Goal: Find specific page/section: Find specific page/section

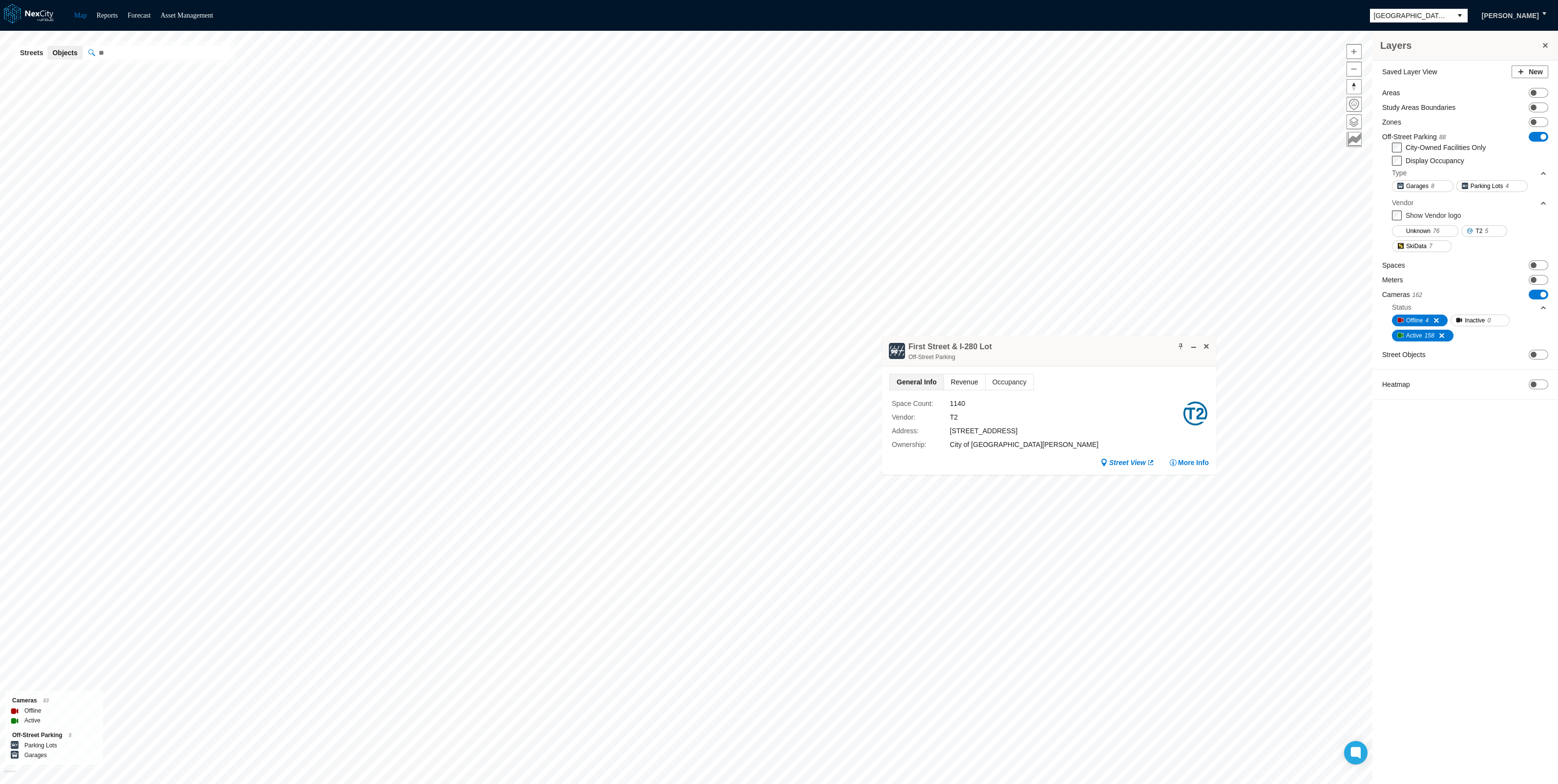
click at [953, 383] on span "Revenue" at bounding box center [964, 382] width 41 height 16
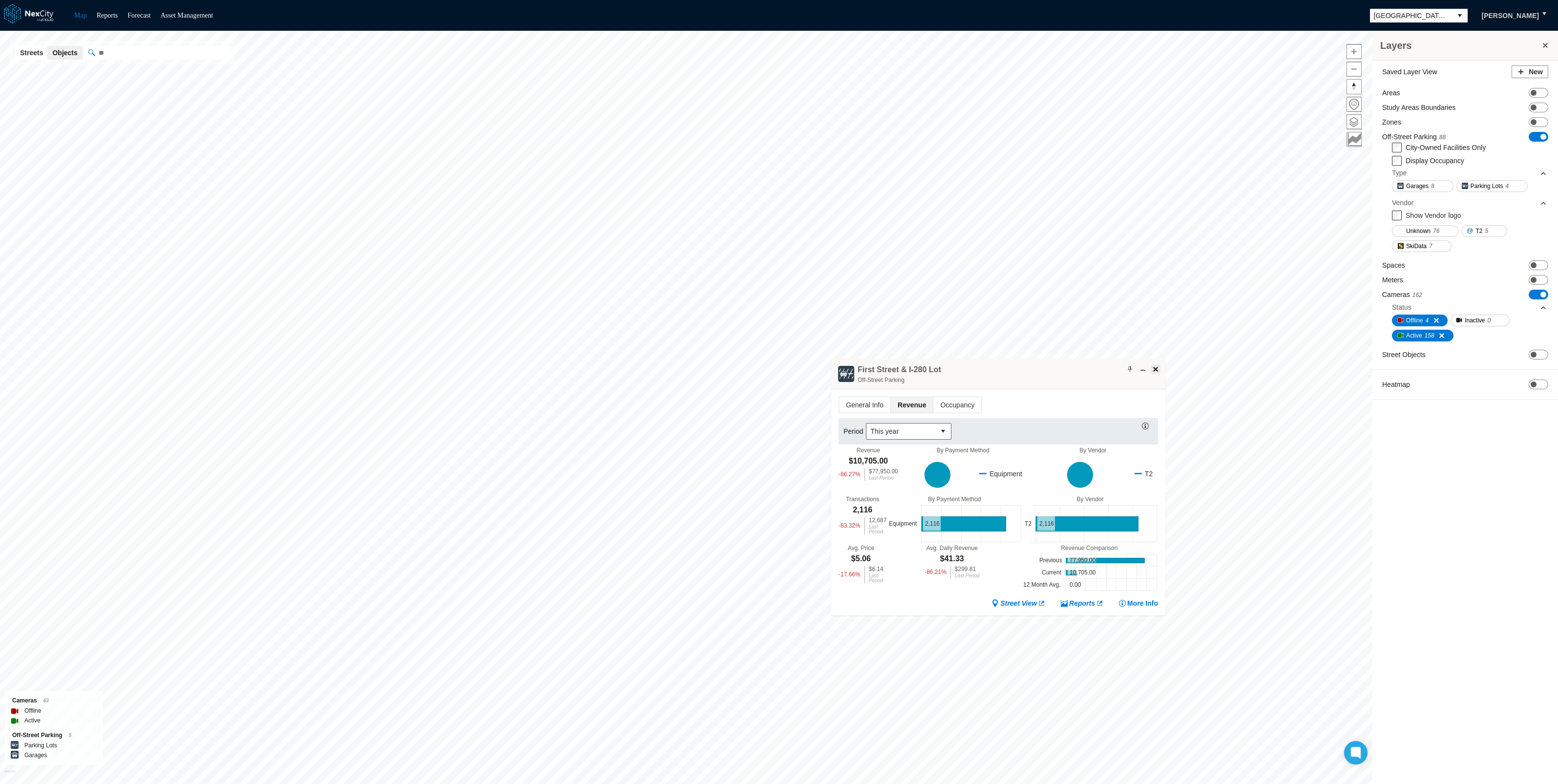
click at [1153, 372] on span at bounding box center [1156, 370] width 8 height 8
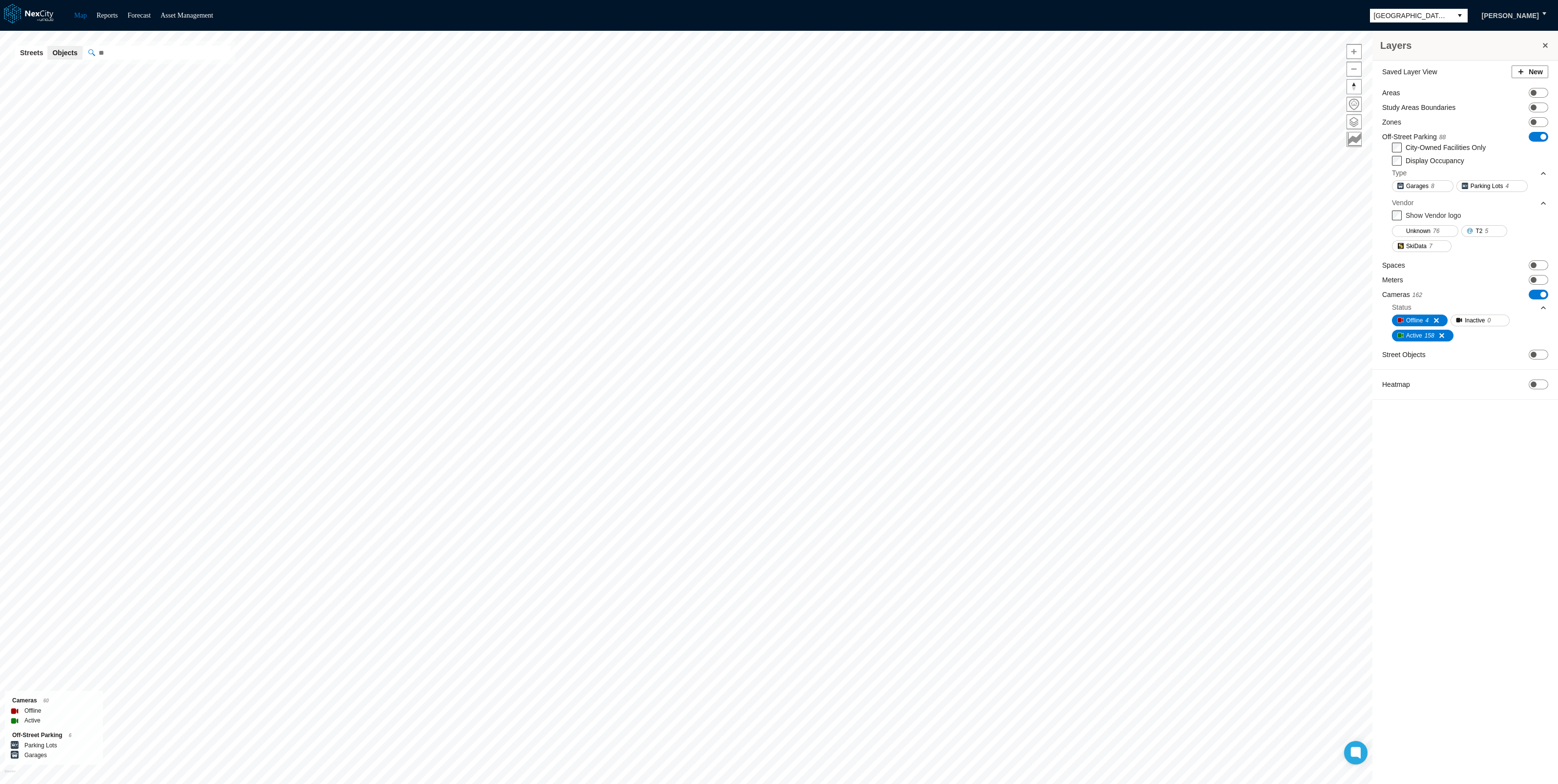
click at [1528, 72] on button "New" at bounding box center [1531, 71] width 37 height 13
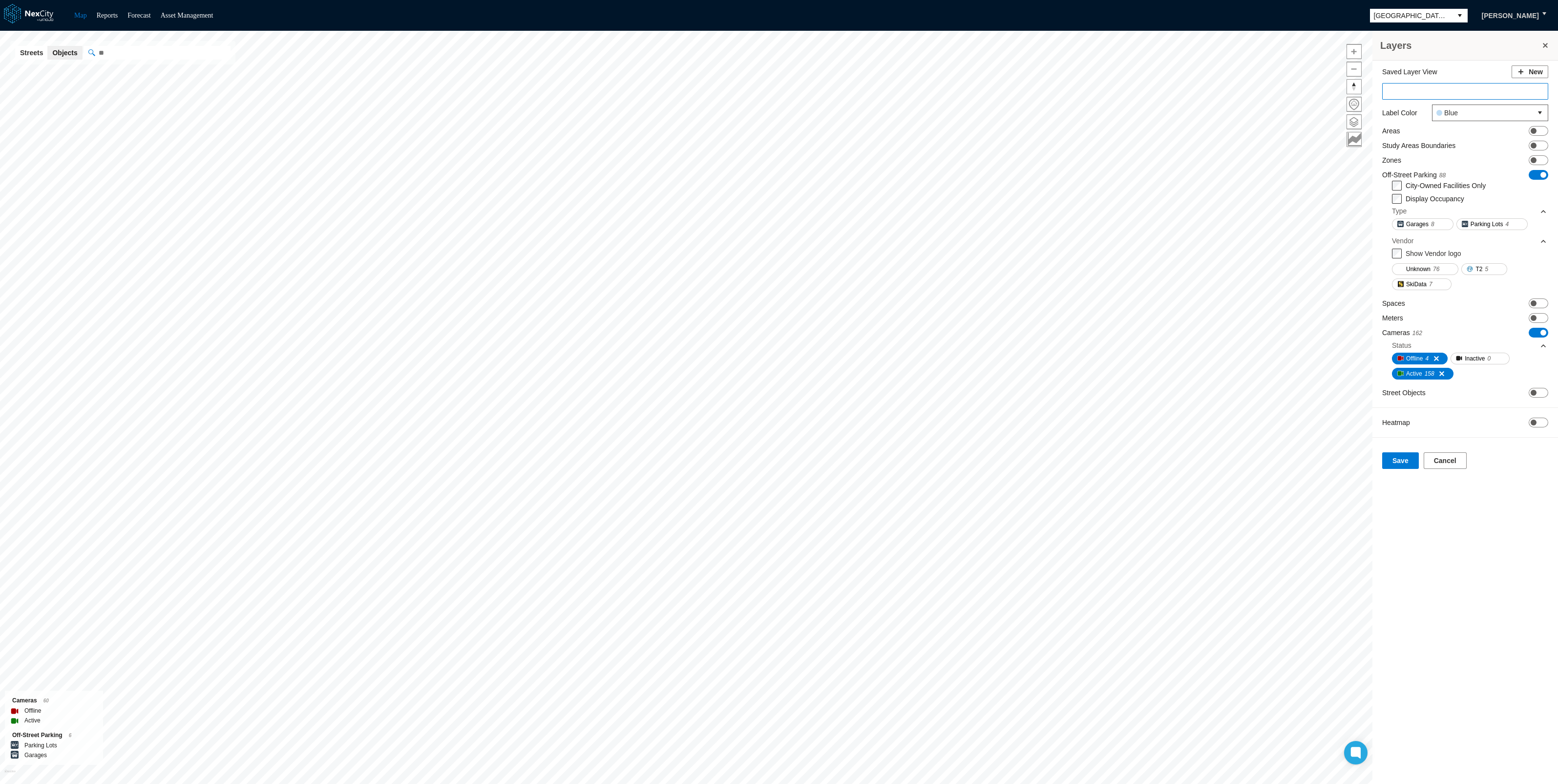
click at [1445, 89] on input at bounding box center [1466, 90] width 166 height 17
type input "*********"
click at [1404, 462] on button "Save" at bounding box center [1401, 460] width 37 height 17
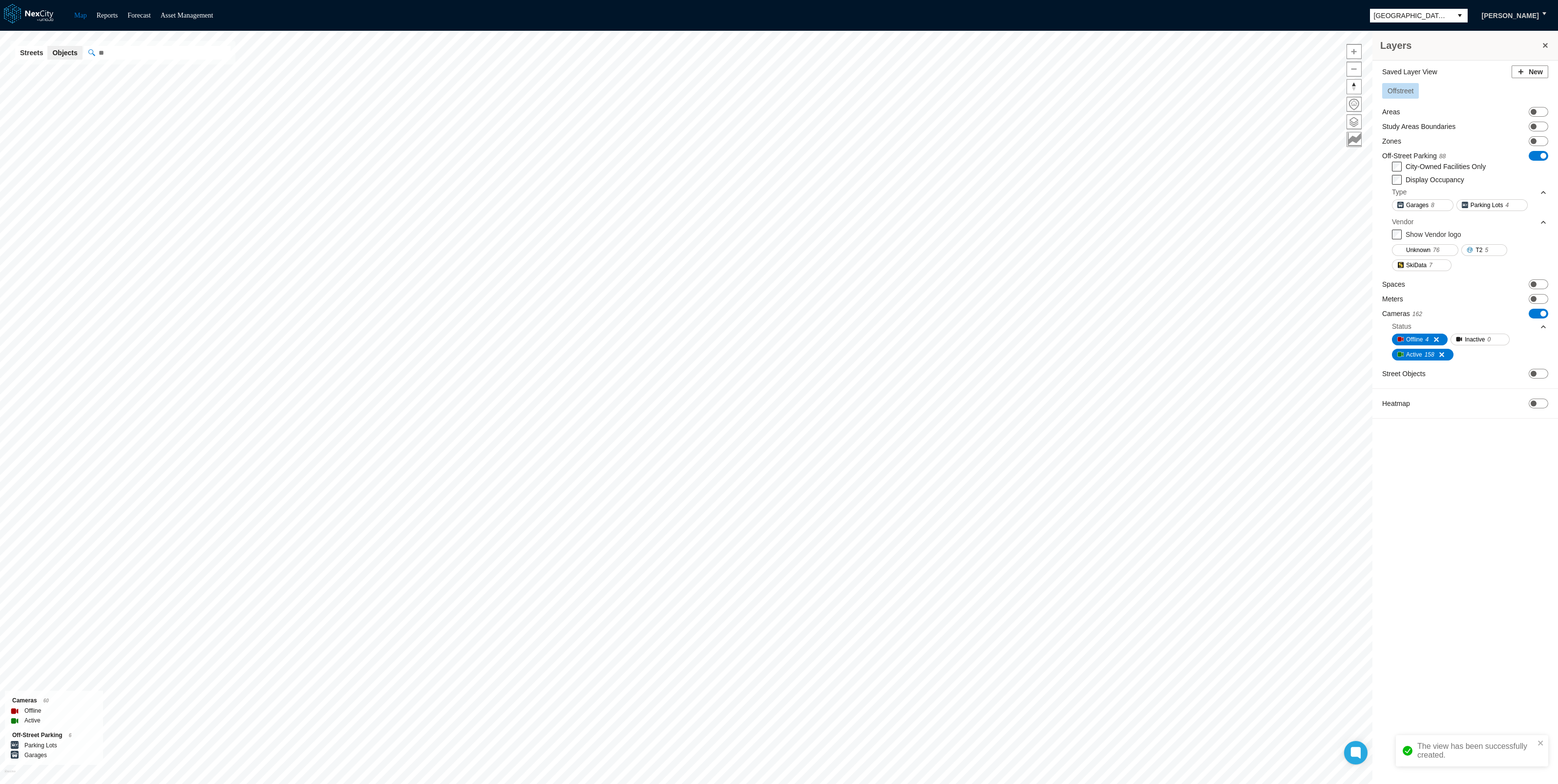
click at [1398, 89] on span "Offstreet" at bounding box center [1400, 90] width 26 height 8
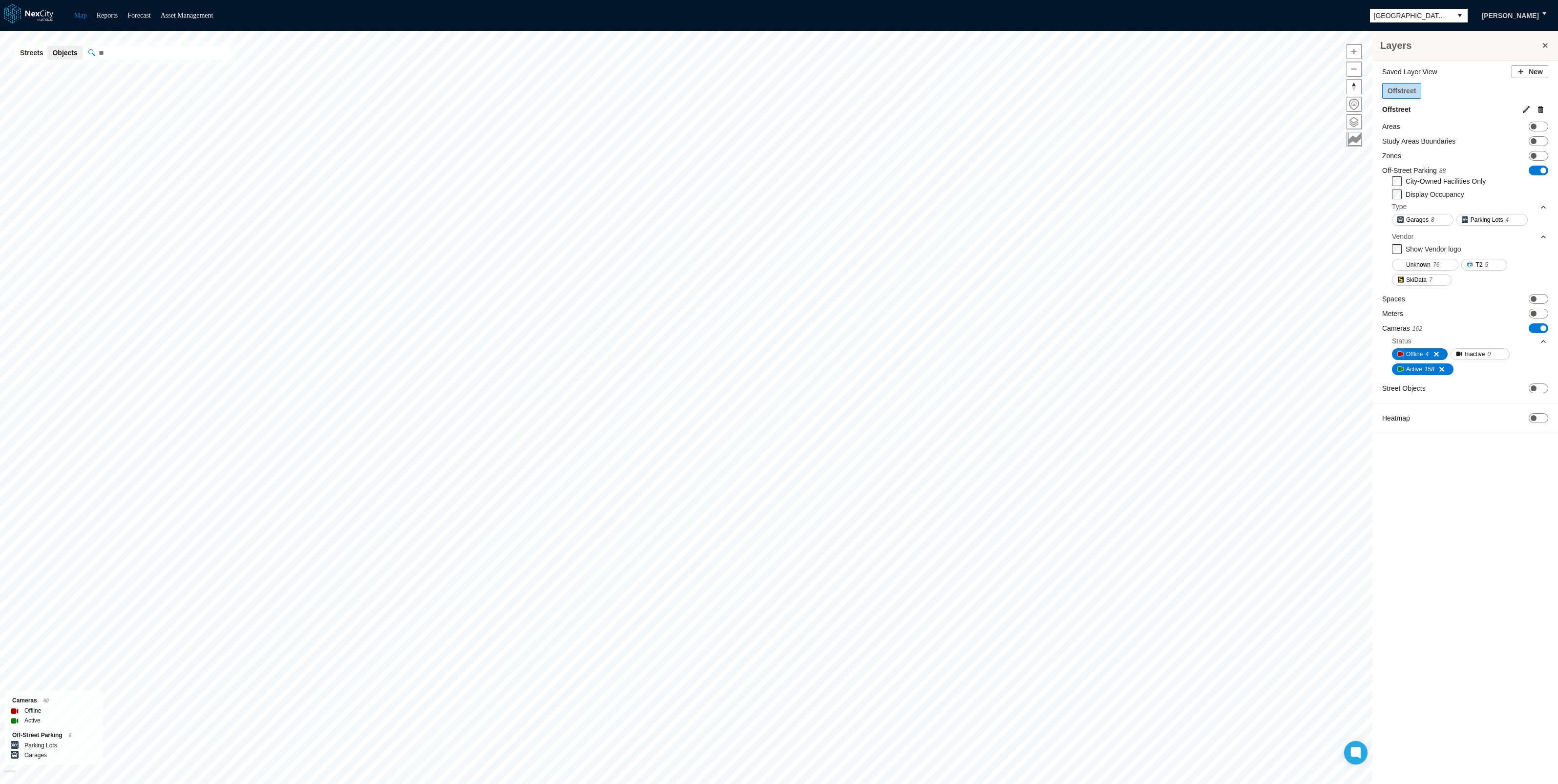
click at [1398, 89] on span "Offstreet" at bounding box center [1401, 90] width 28 height 8
click at [1450, 92] on div "Offstreet" at bounding box center [1466, 92] width 166 height 19
click at [1546, 40] on button at bounding box center [1545, 46] width 10 height 14
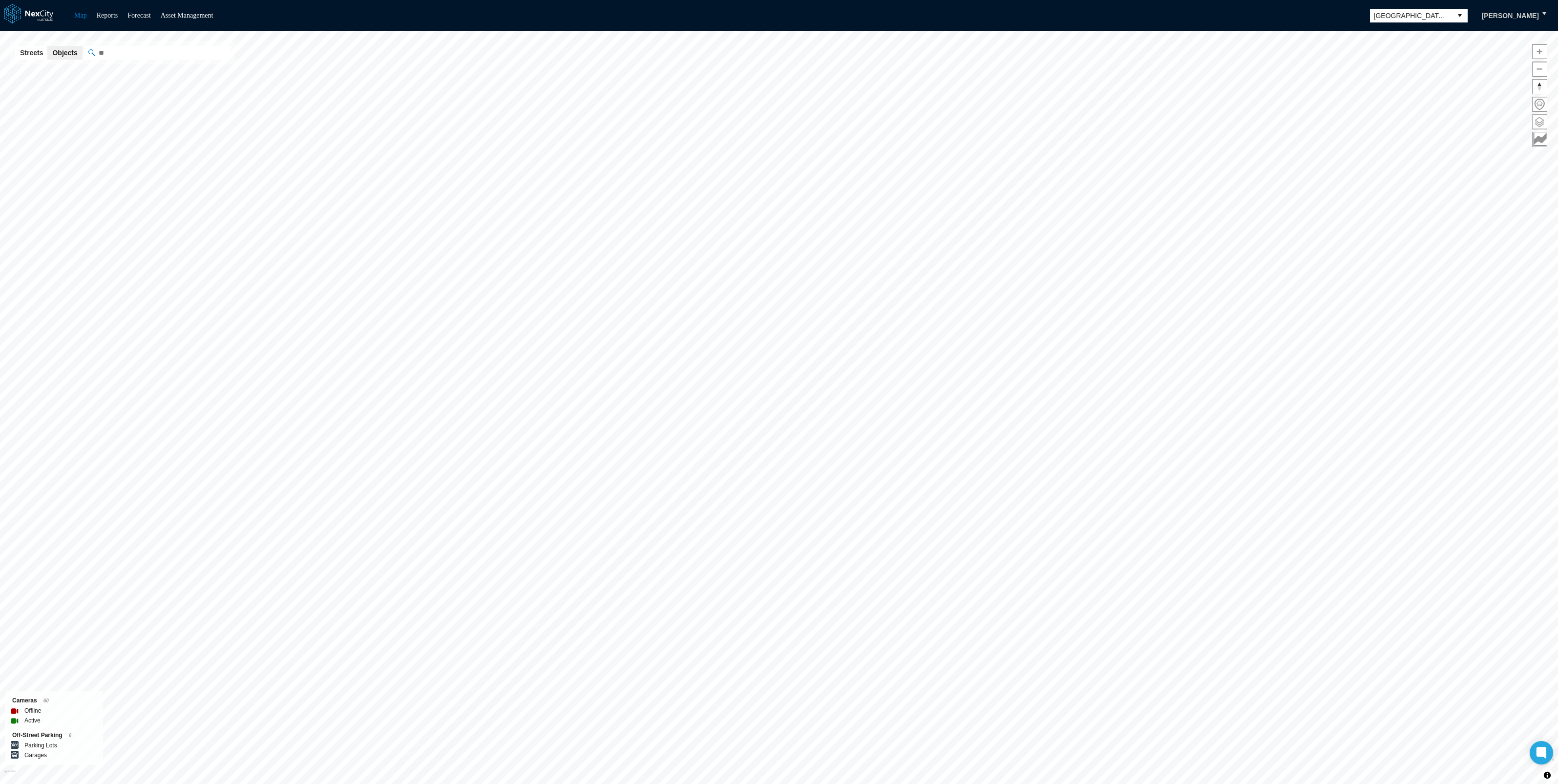
click at [1540, 118] on span at bounding box center [1540, 122] width 15 height 15
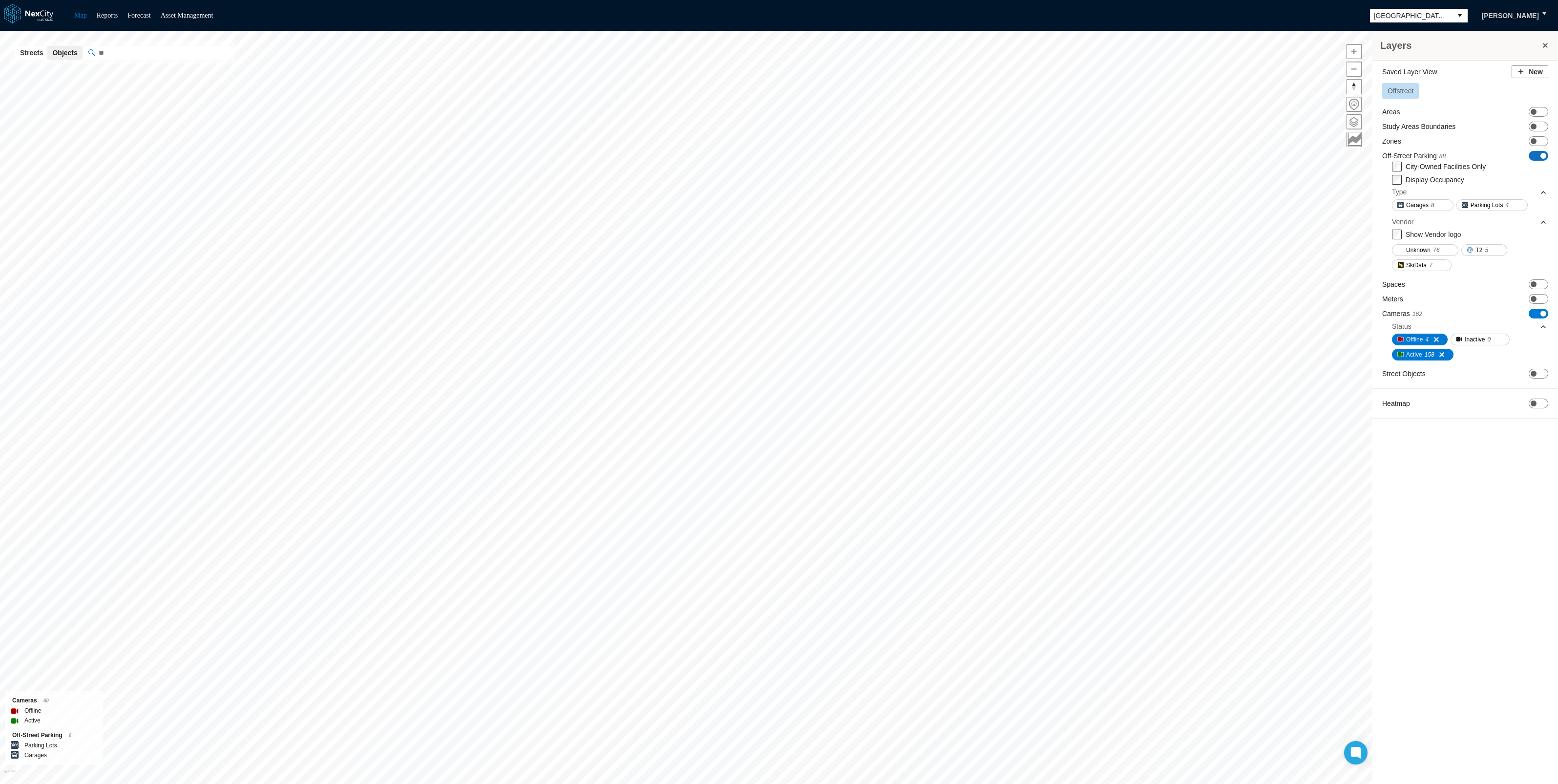
click at [1542, 155] on span at bounding box center [1543, 156] width 6 height 6
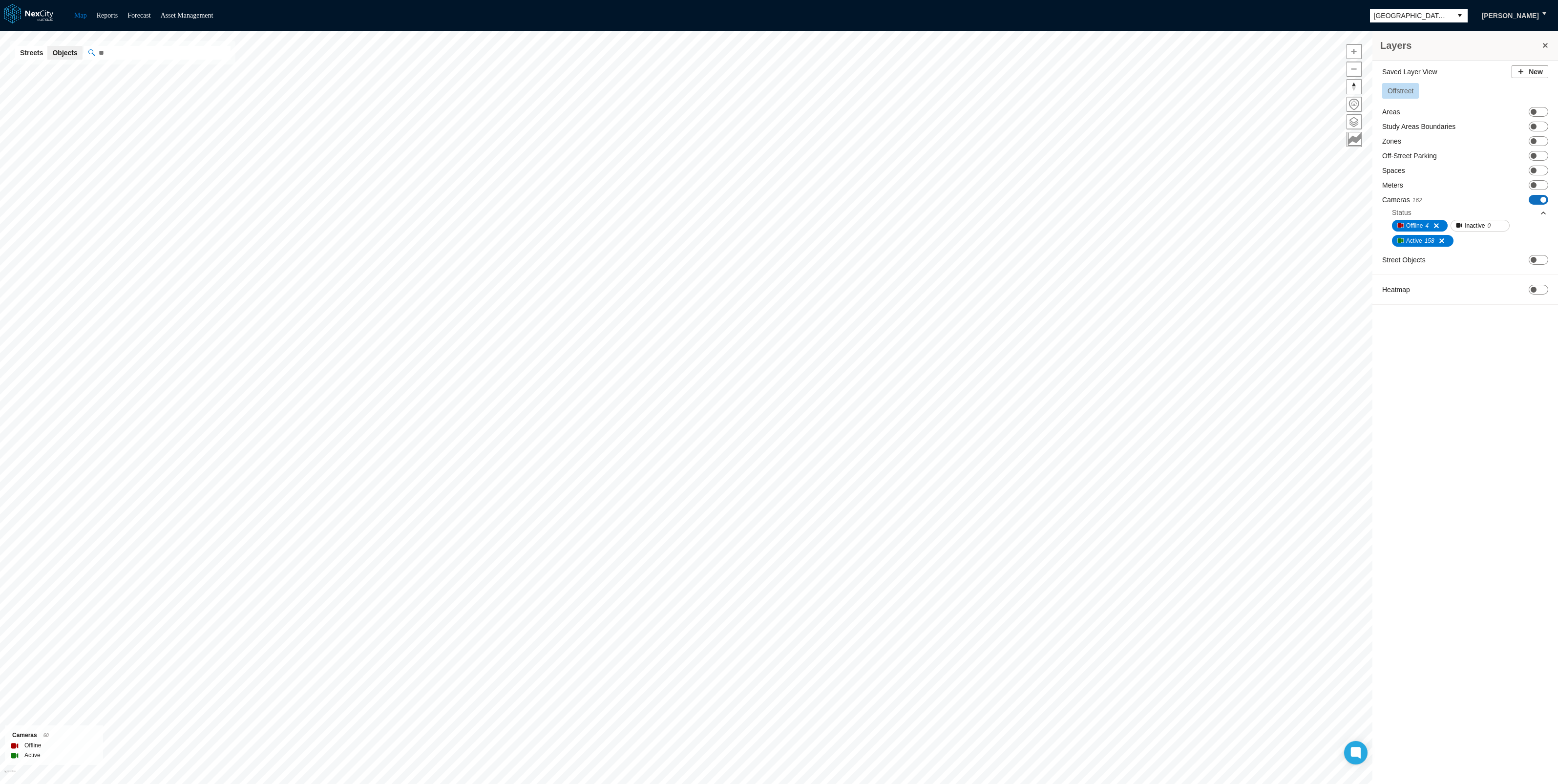
click at [1546, 200] on span "ON OFF" at bounding box center [1539, 199] width 19 height 10
click at [1403, 90] on span "Offstreet" at bounding box center [1400, 90] width 26 height 8
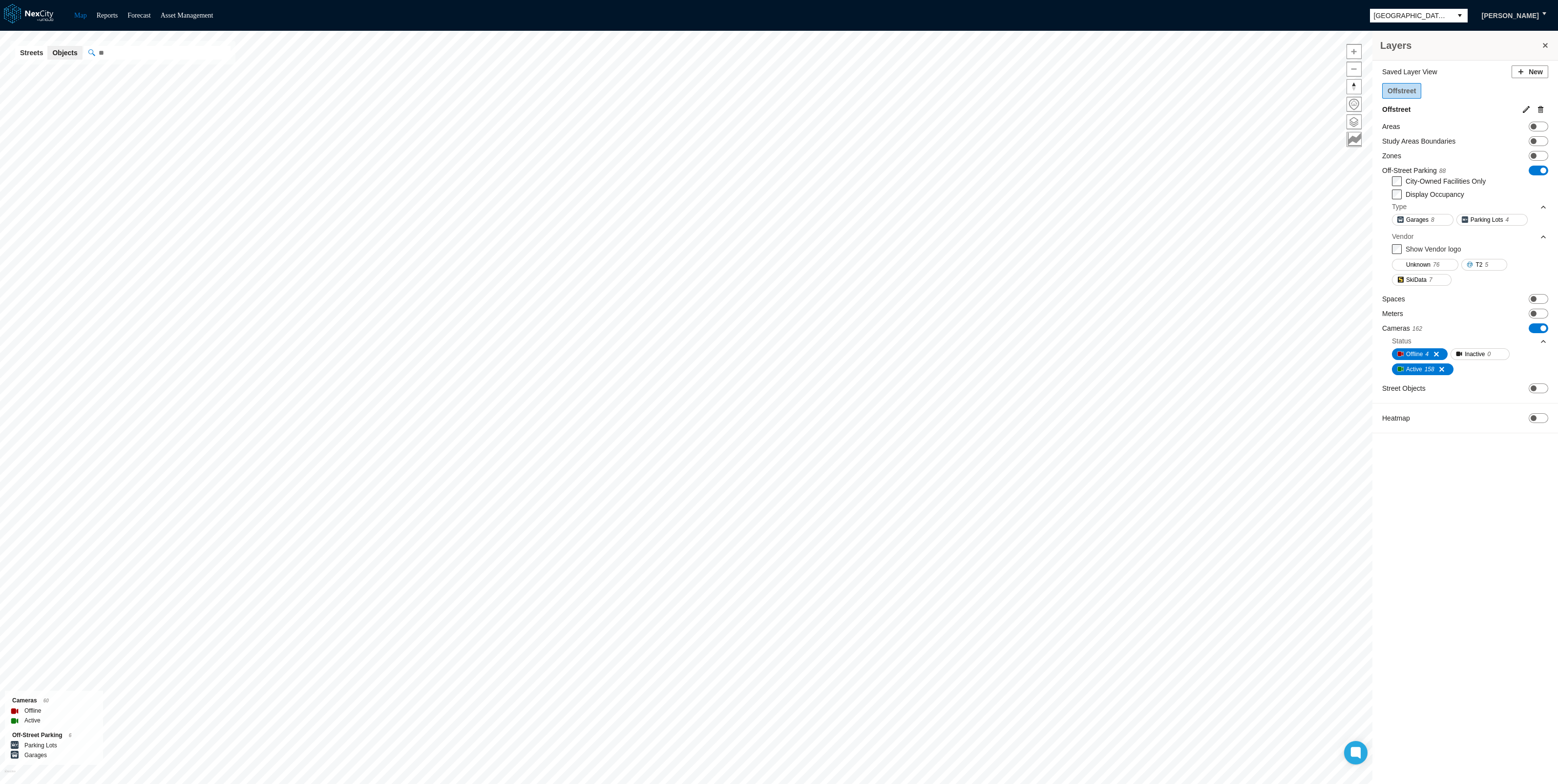
click at [1402, 89] on span "Offstreet" at bounding box center [1401, 90] width 28 height 8
click at [1441, 92] on div "Offstreet" at bounding box center [1466, 92] width 166 height 19
click at [1439, 81] on div "Saved Layer View New Offstreet Offstreet" at bounding box center [1466, 90] width 166 height 52
click at [1546, 169] on span "ON OFF" at bounding box center [1539, 170] width 19 height 10
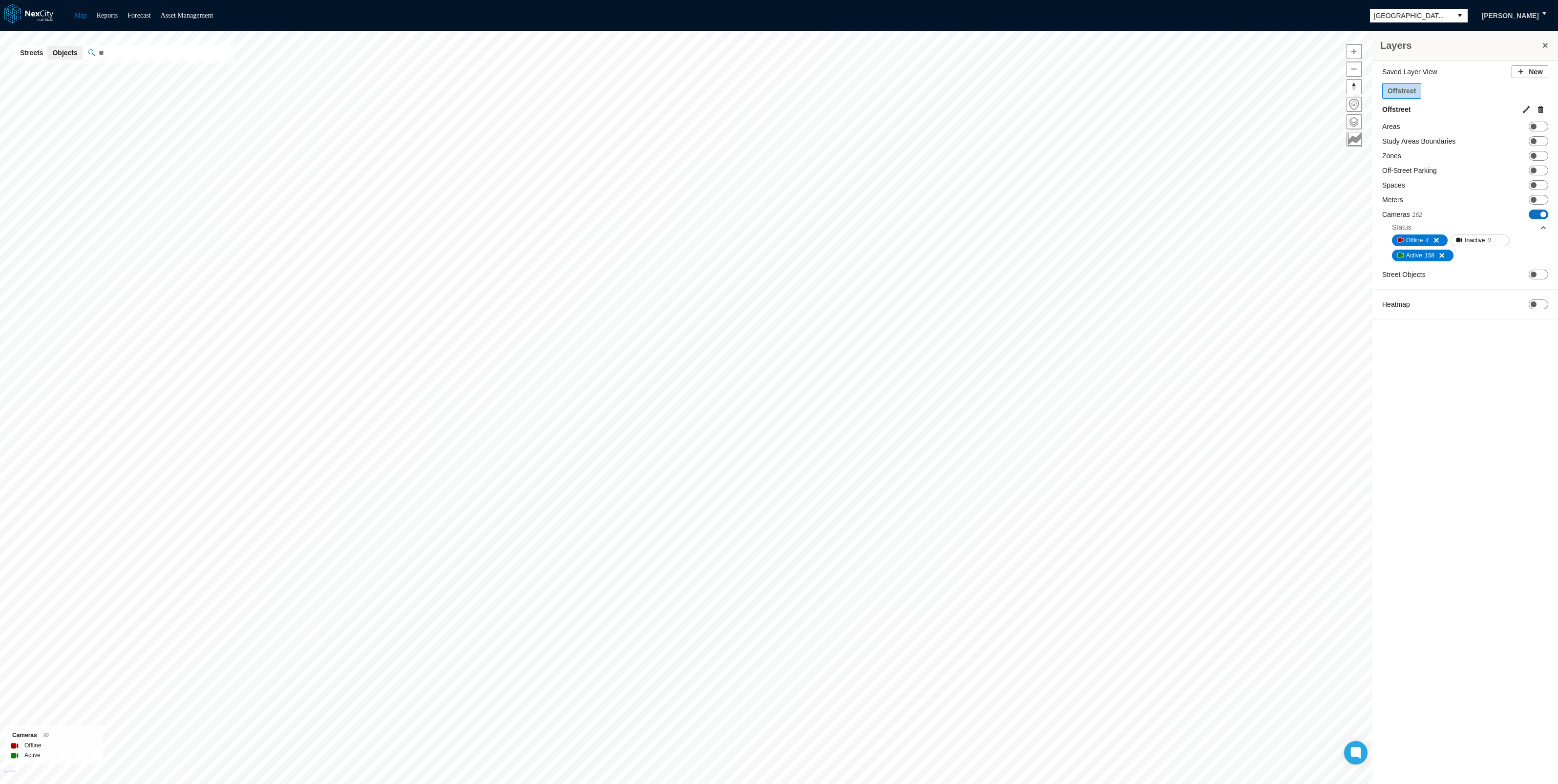
click at [1544, 212] on span at bounding box center [1543, 214] width 6 height 6
click at [1534, 212] on span at bounding box center [1534, 214] width 6 height 6
click at [1399, 89] on span "Offstreet" at bounding box center [1401, 90] width 28 height 8
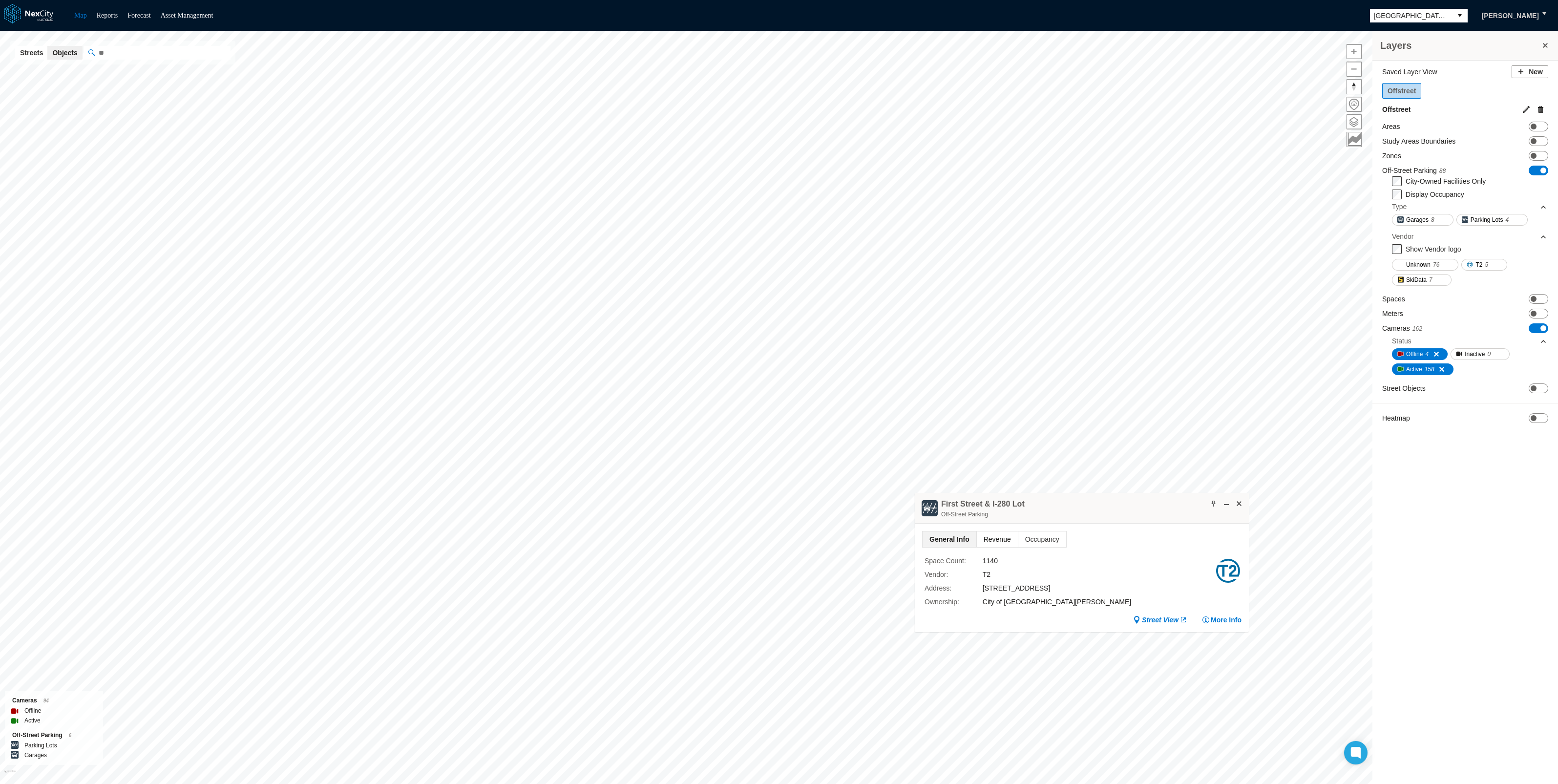
click at [996, 536] on span "Revenue" at bounding box center [997, 539] width 41 height 16
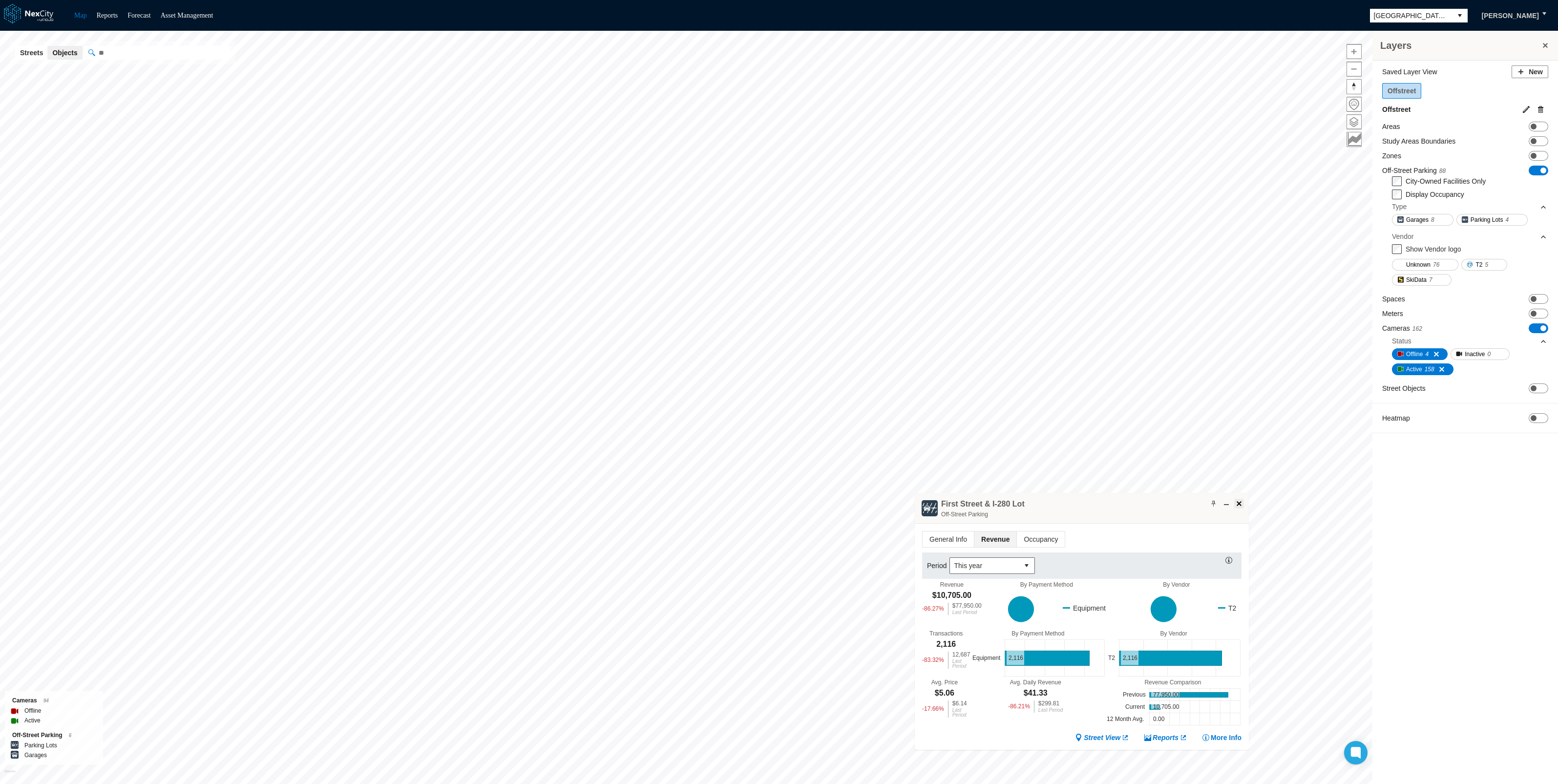
click at [1237, 501] on span at bounding box center [1240, 504] width 8 height 8
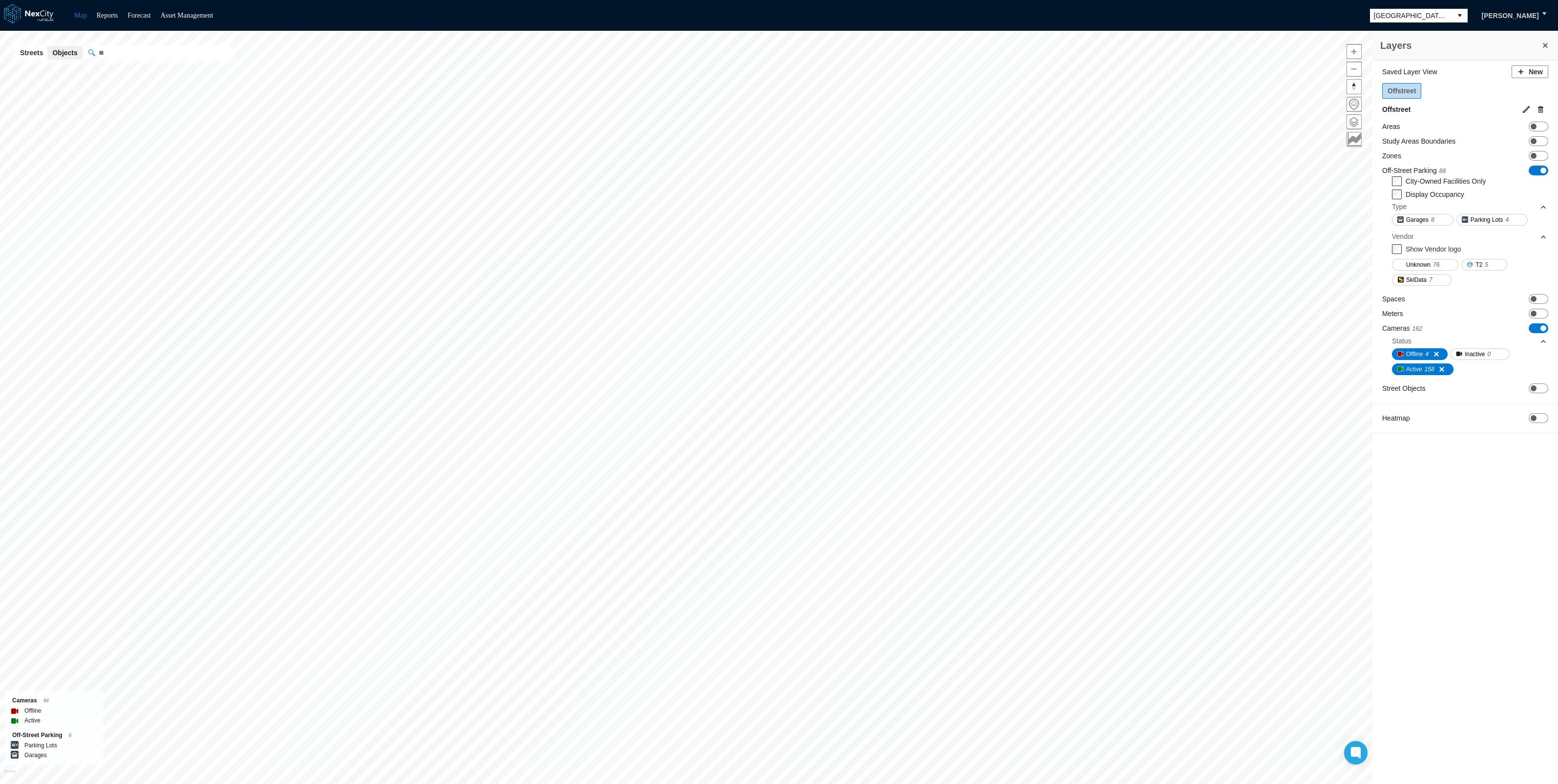
drag, startPoint x: 1419, startPoint y: 249, endPoint x: 1418, endPoint y: 254, distance: 5.1
click at [1418, 251] on label "Show Vendor logo" at bounding box center [1433, 249] width 55 height 8
click at [1541, 168] on span at bounding box center [1543, 170] width 6 height 6
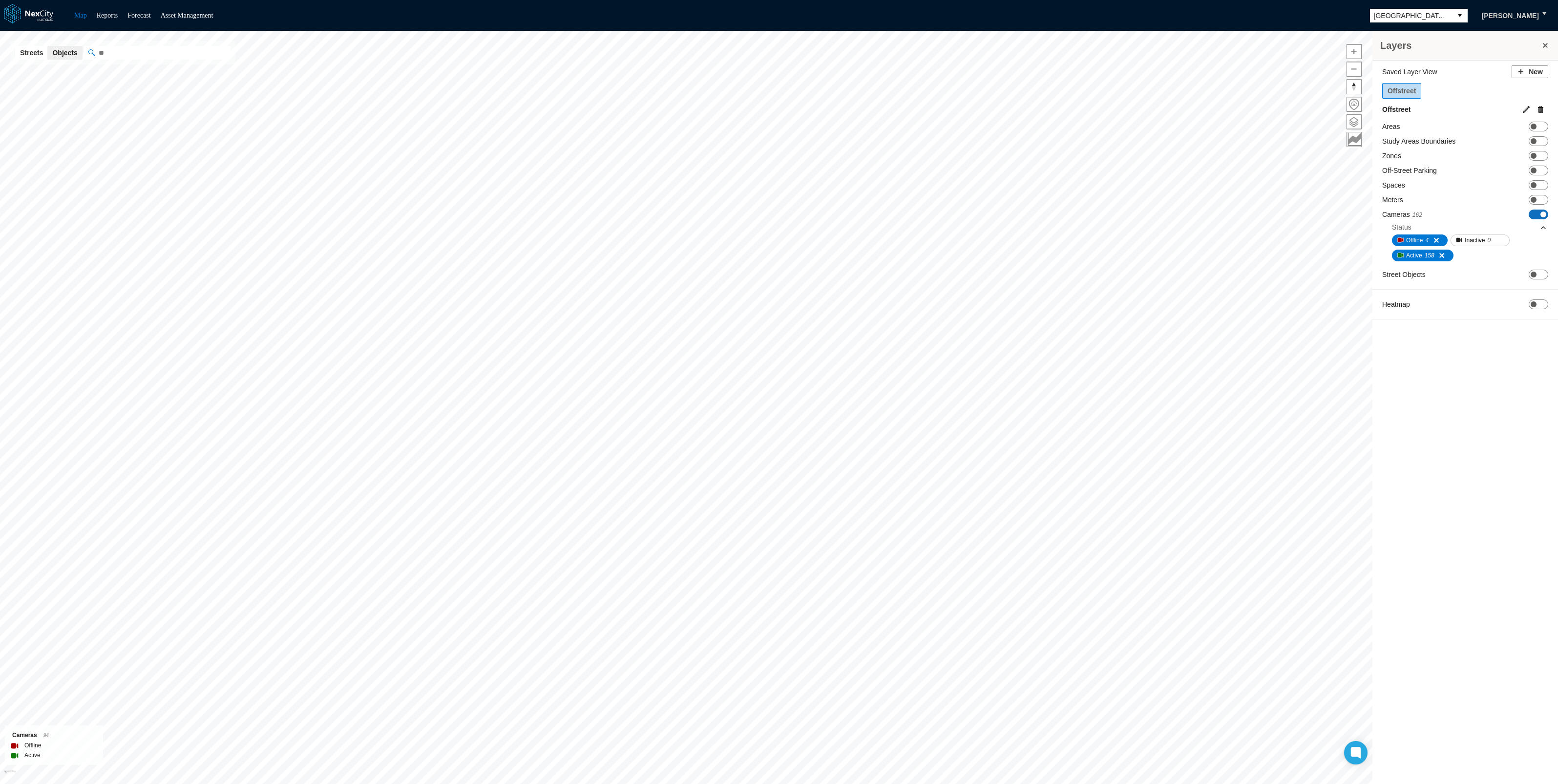
click at [1545, 212] on span at bounding box center [1543, 214] width 6 height 6
click at [1532, 124] on span at bounding box center [1534, 126] width 6 height 6
click at [1532, 208] on span at bounding box center [1534, 210] width 6 height 6
click at [1397, 87] on span "Offstreet" at bounding box center [1401, 90] width 28 height 8
